Goal: Task Accomplishment & Management: Complete application form

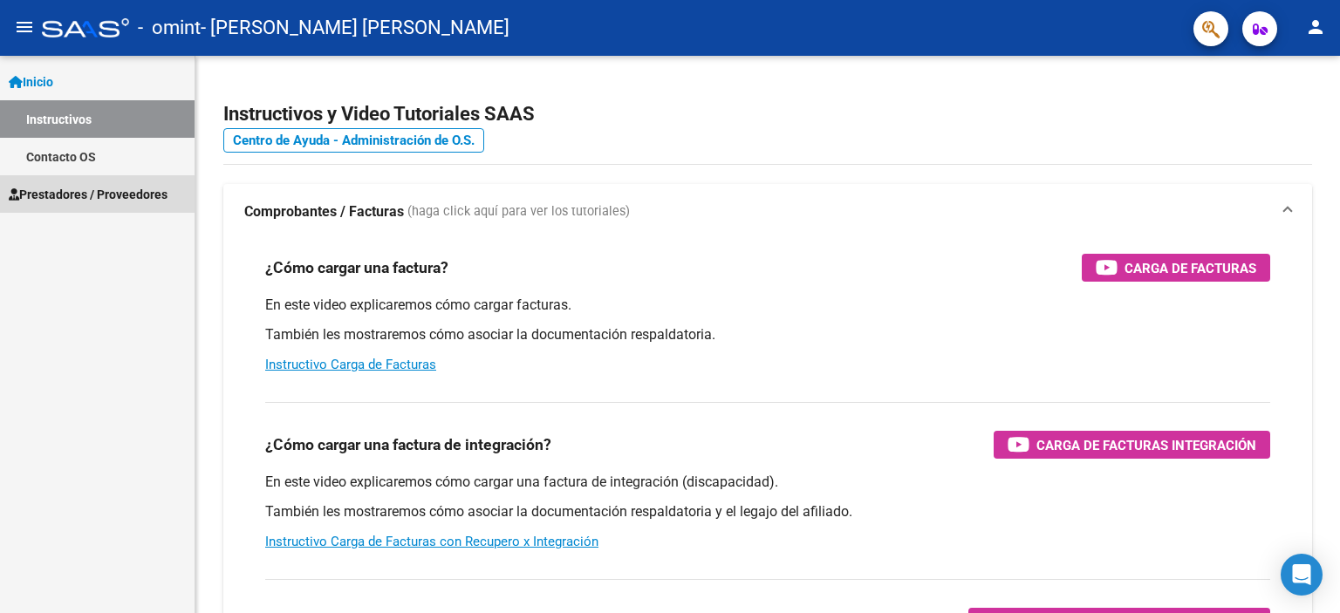
click at [82, 200] on span "Prestadores / Proveedores" at bounding box center [88, 194] width 159 height 19
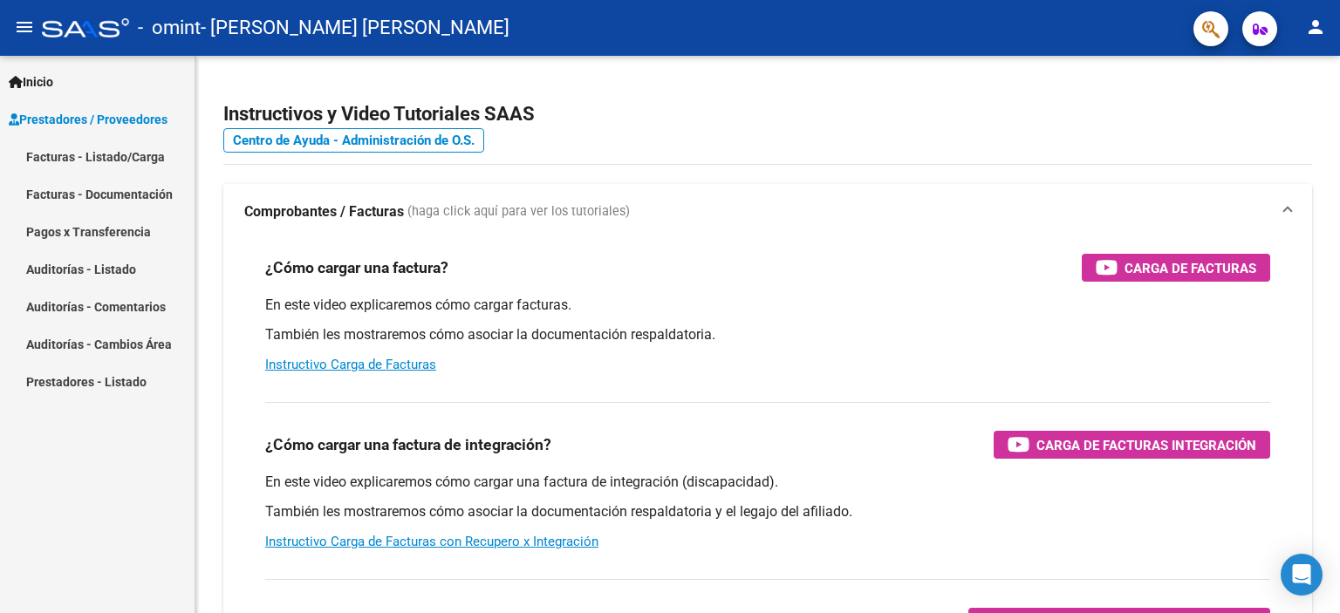
click at [146, 162] on link "Facturas - Listado/Carga" at bounding box center [97, 157] width 195 height 38
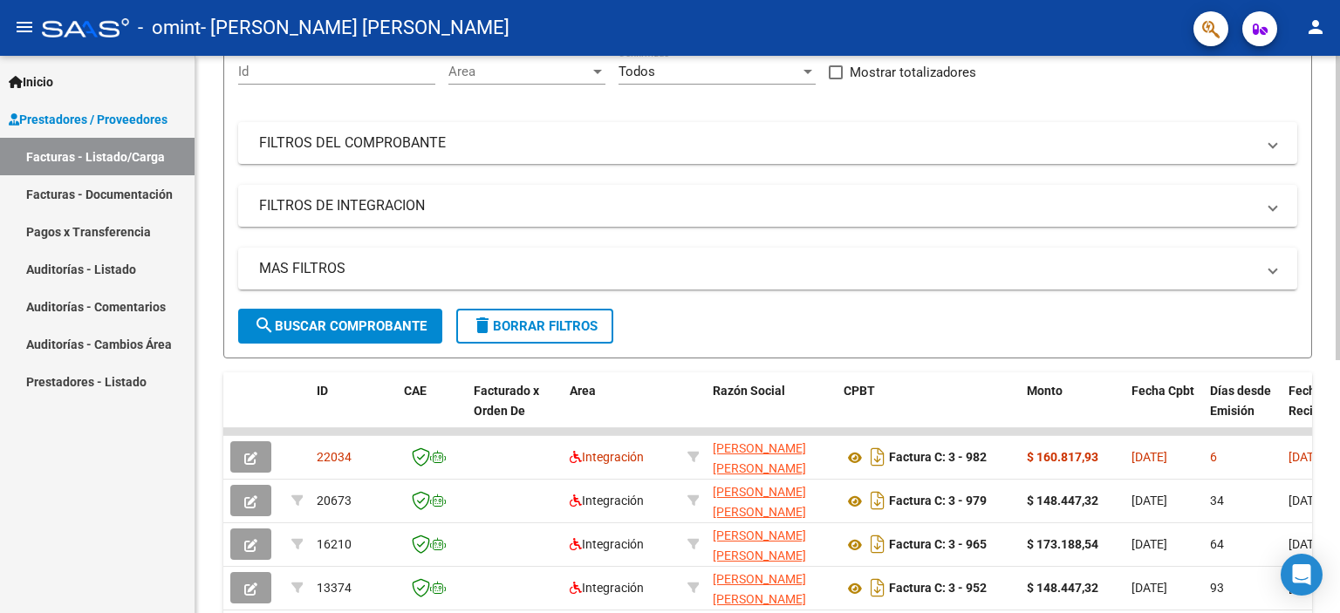
scroll to position [262, 0]
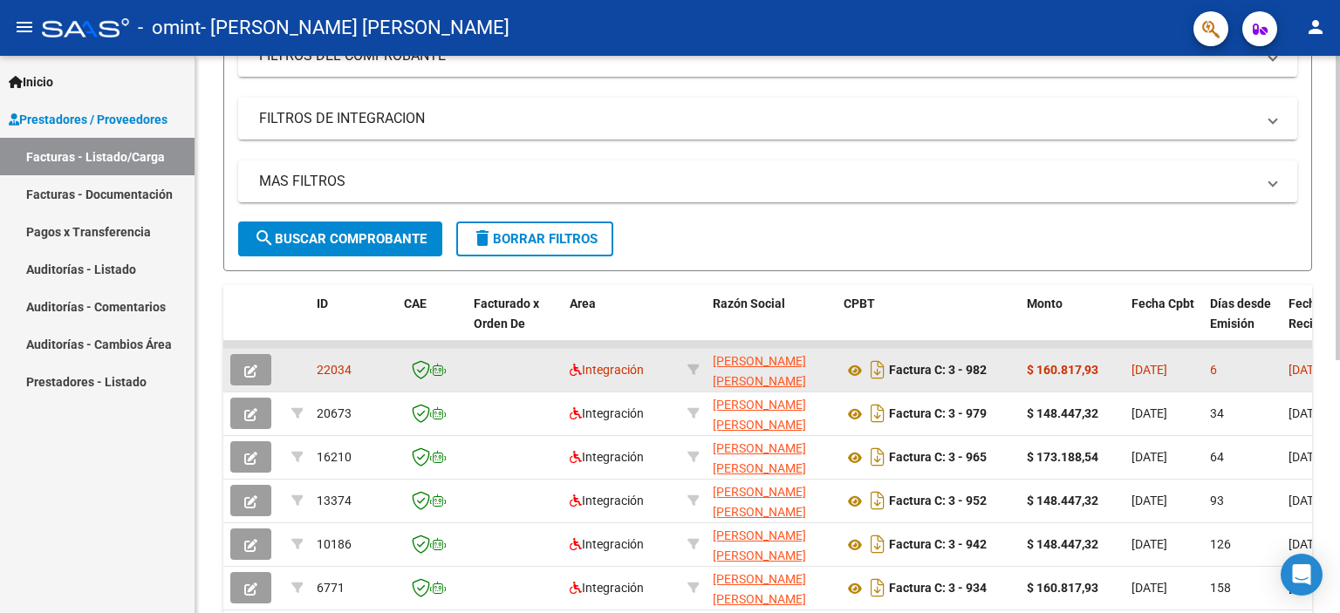
click at [1167, 376] on span "[DATE]" at bounding box center [1150, 370] width 36 height 14
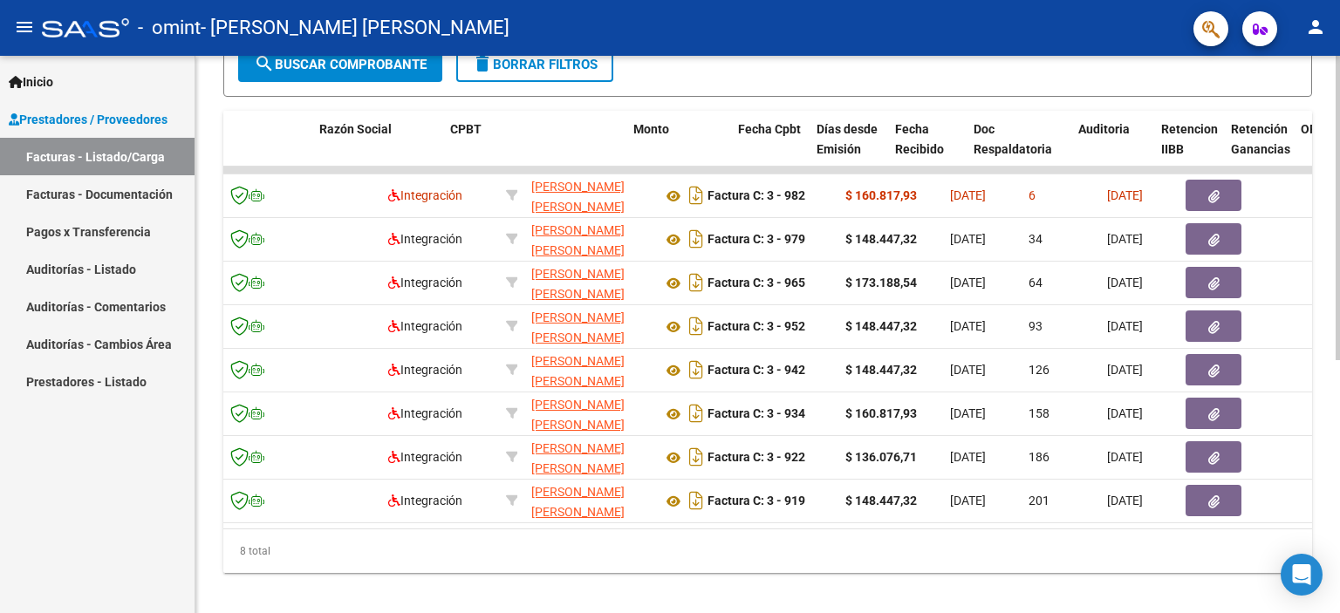
scroll to position [0, 0]
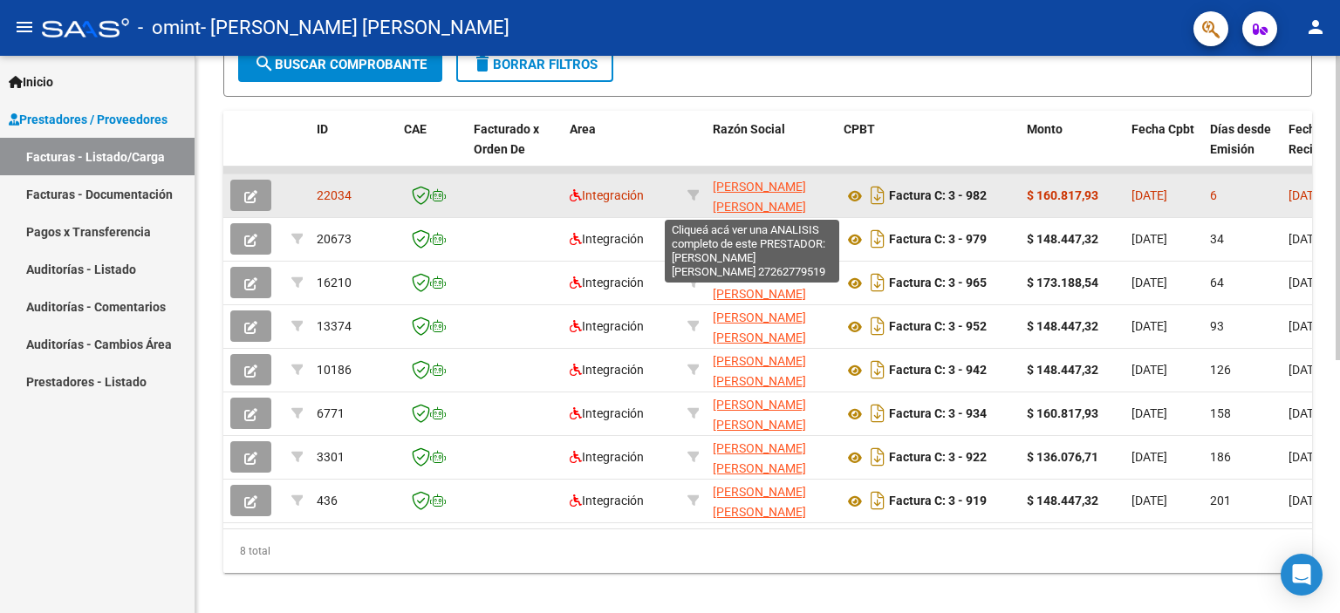
click at [726, 201] on span "[PERSON_NAME] [PERSON_NAME]" at bounding box center [759, 197] width 93 height 34
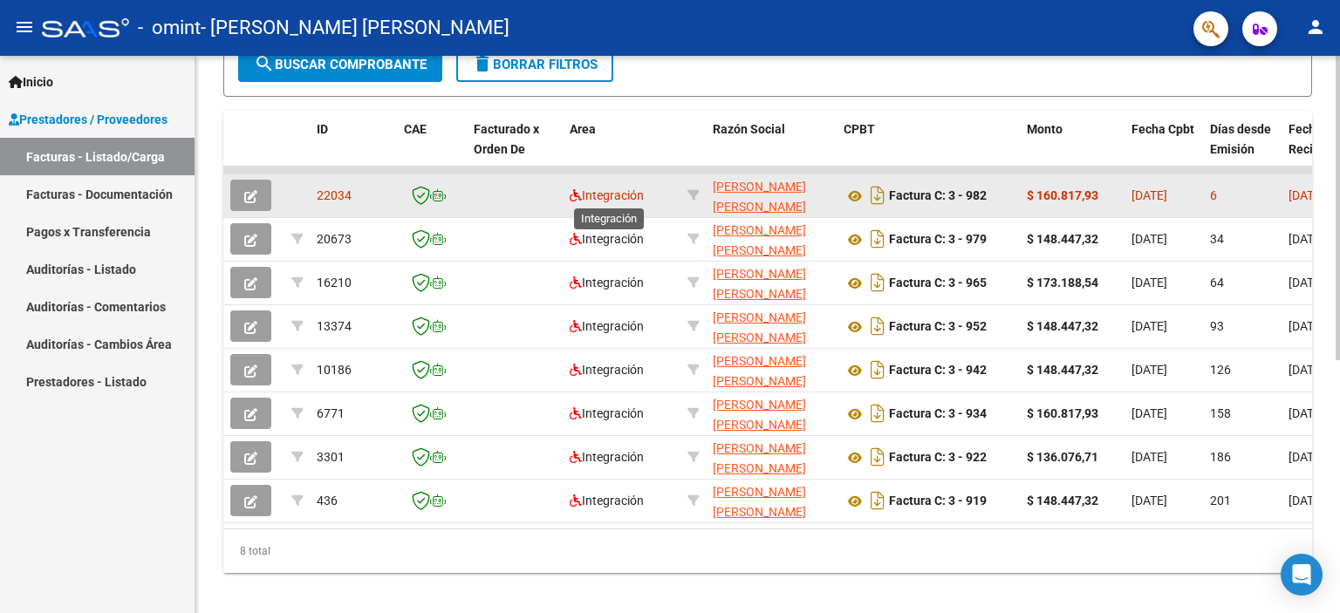
click at [644, 195] on span "Integración" at bounding box center [607, 195] width 74 height 14
click at [252, 190] on icon "button" at bounding box center [250, 196] width 13 height 13
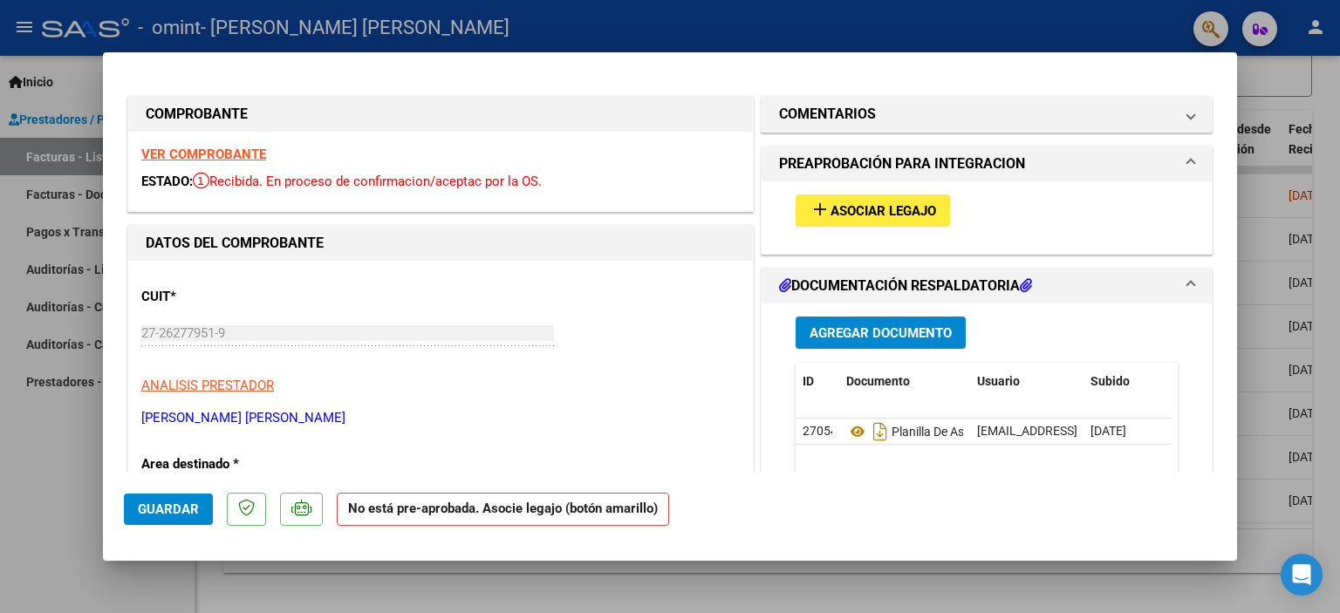
click at [892, 198] on button "add Asociar Legajo" at bounding box center [873, 211] width 154 height 32
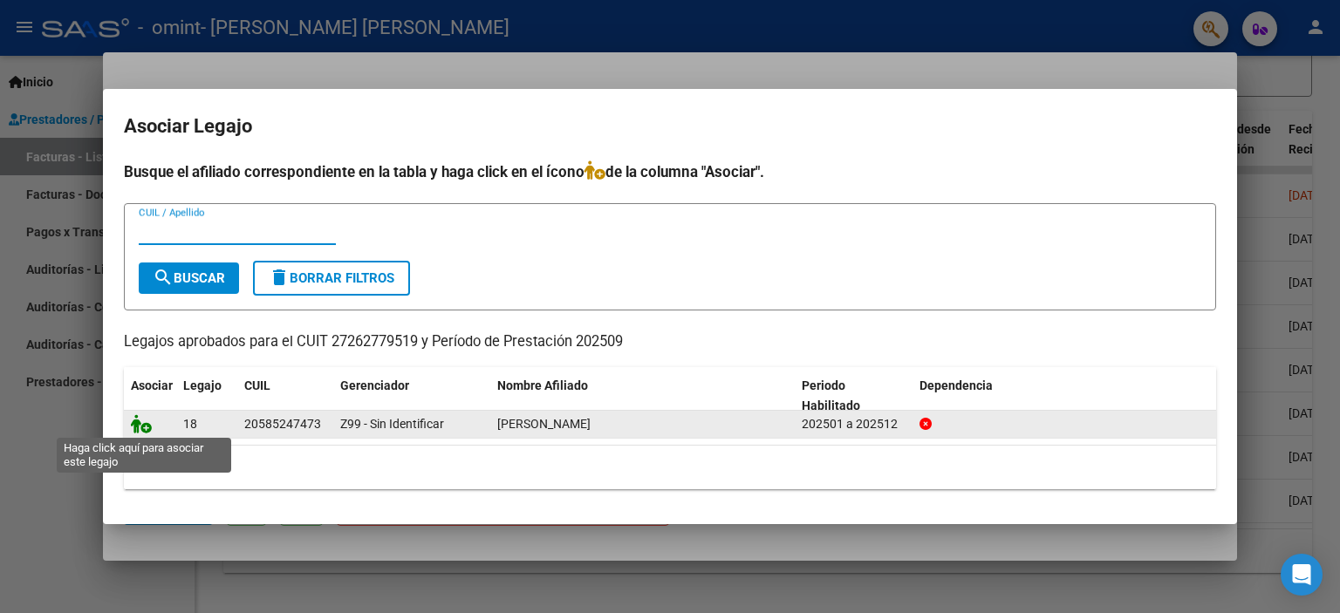
click at [142, 428] on icon at bounding box center [141, 423] width 21 height 19
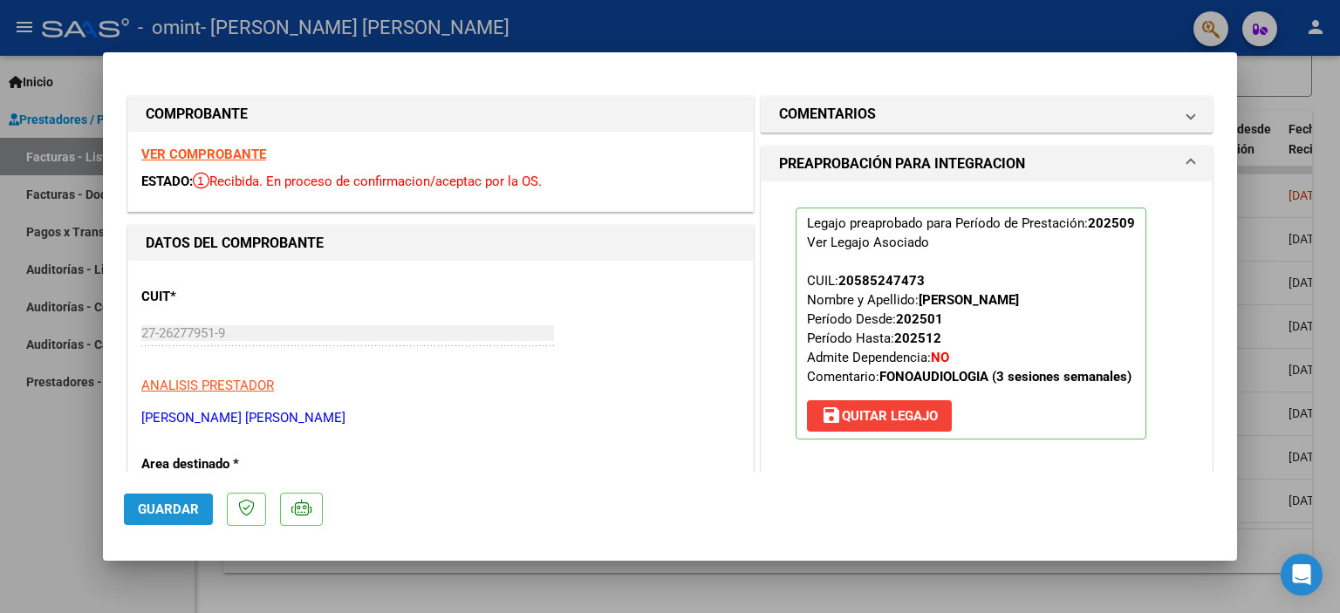
click at [140, 512] on span "Guardar" at bounding box center [168, 510] width 61 height 16
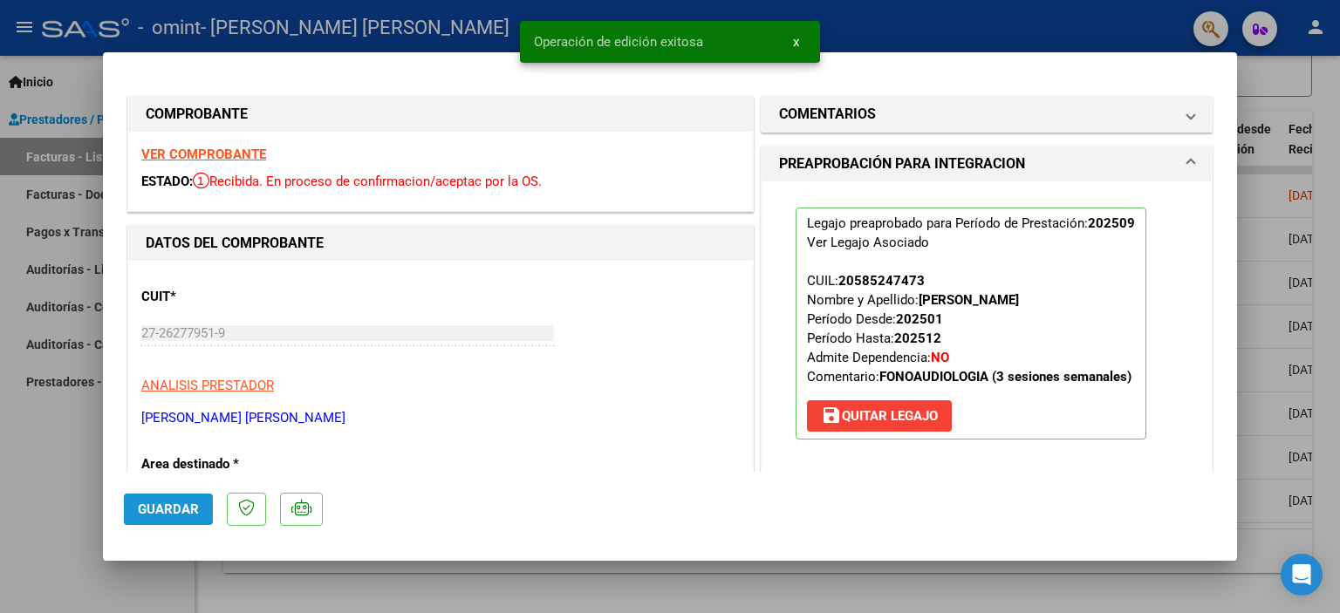
click at [202, 503] on button "Guardar" at bounding box center [168, 509] width 89 height 31
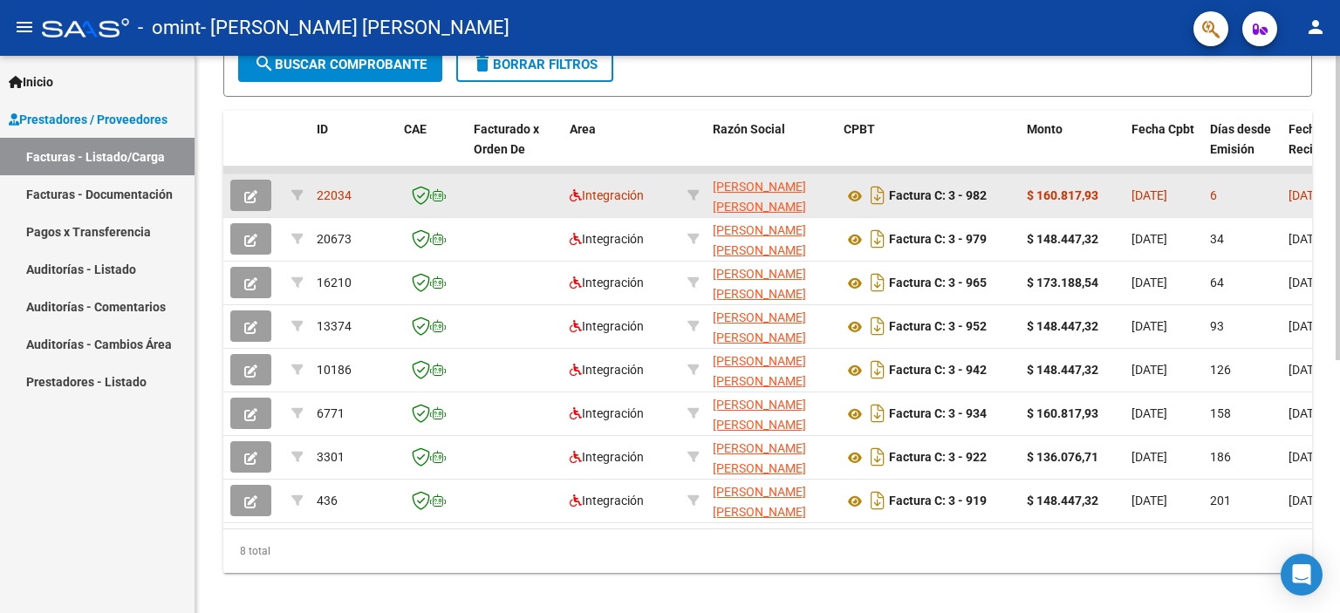
click at [268, 198] on button "button" at bounding box center [250, 195] width 41 height 31
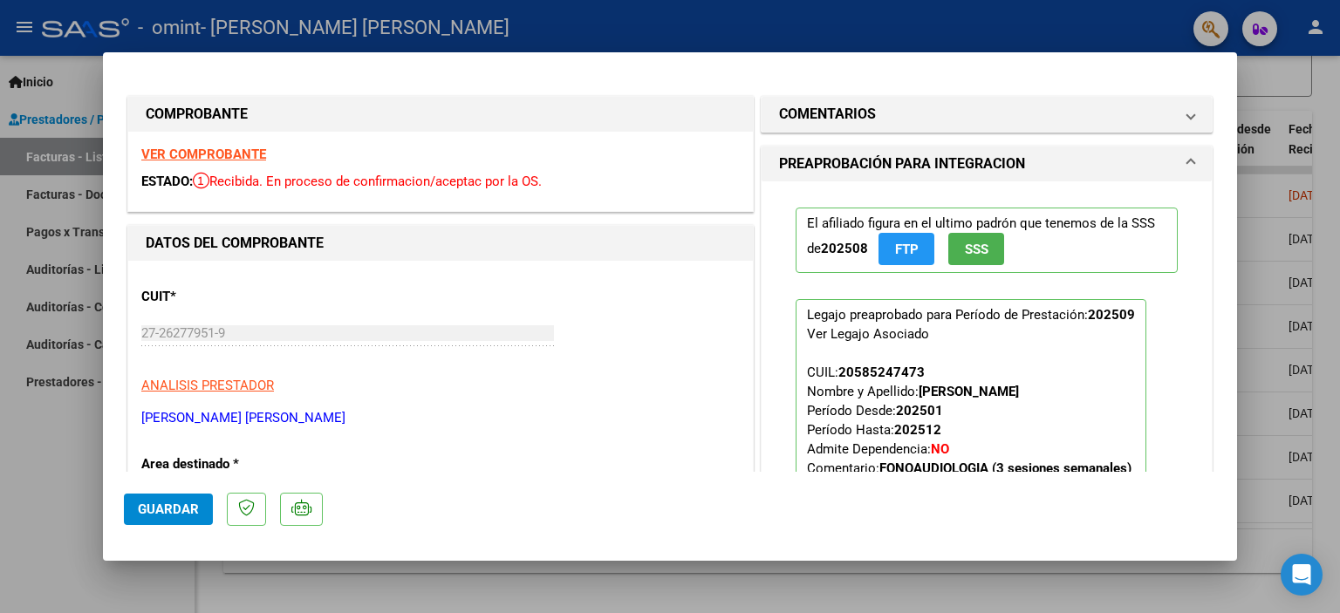
scroll to position [87, 0]
